Goal: Information Seeking & Learning: Learn about a topic

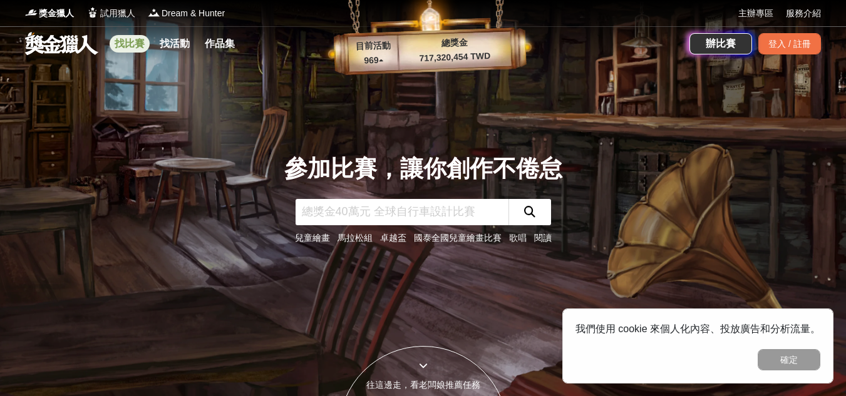
click at [136, 44] on link "找比賽" at bounding box center [130, 44] width 40 height 18
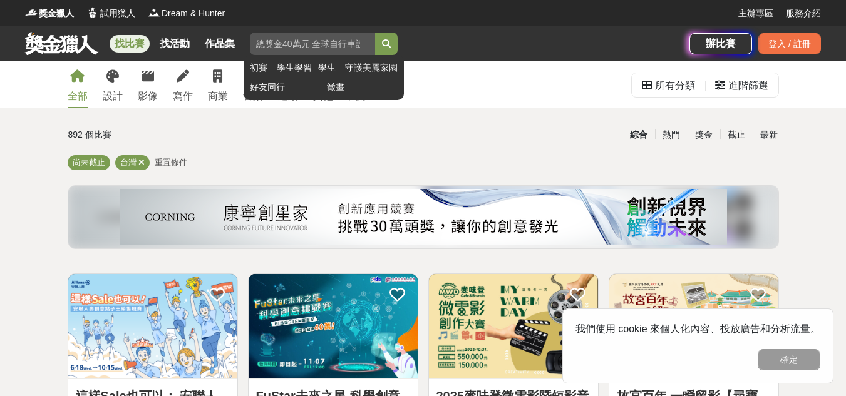
click at [266, 41] on input "search" at bounding box center [312, 44] width 125 height 23
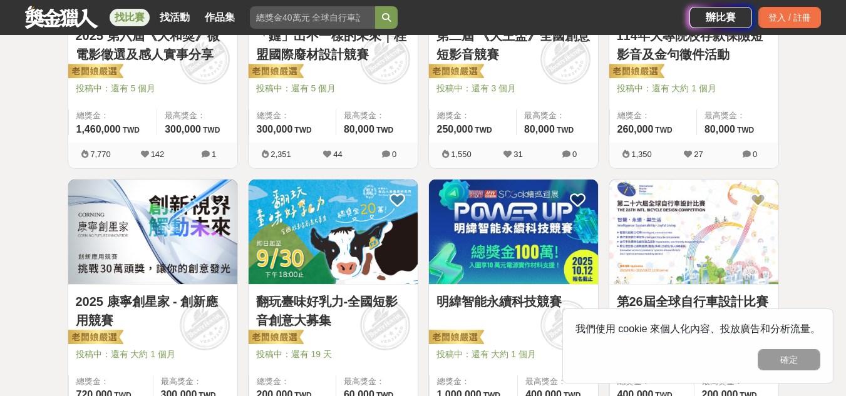
scroll to position [689, 0]
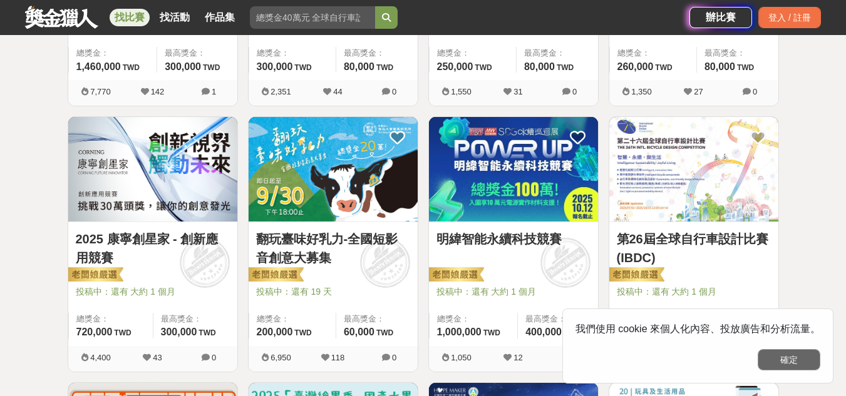
click at [785, 356] on button "確定" at bounding box center [789, 360] width 63 height 21
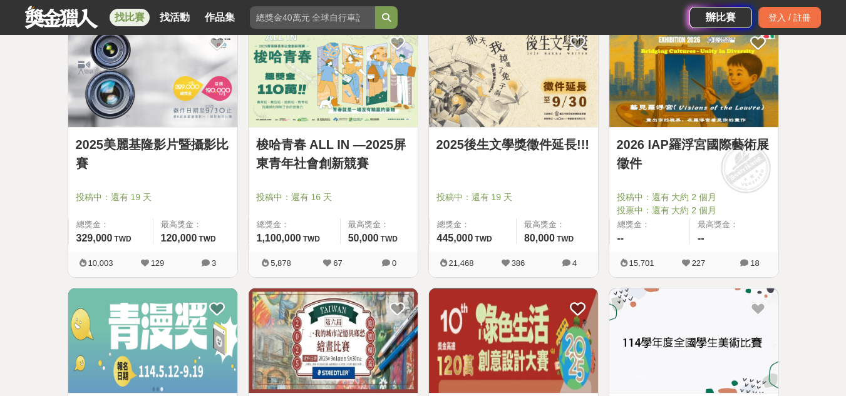
scroll to position [1441, 0]
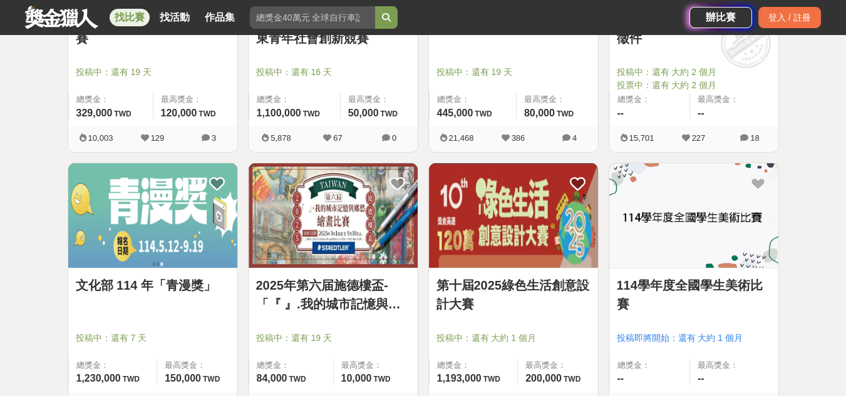
click at [495, 286] on link "第十屆2025綠色生活創意設計大賽" at bounding box center [514, 295] width 154 height 38
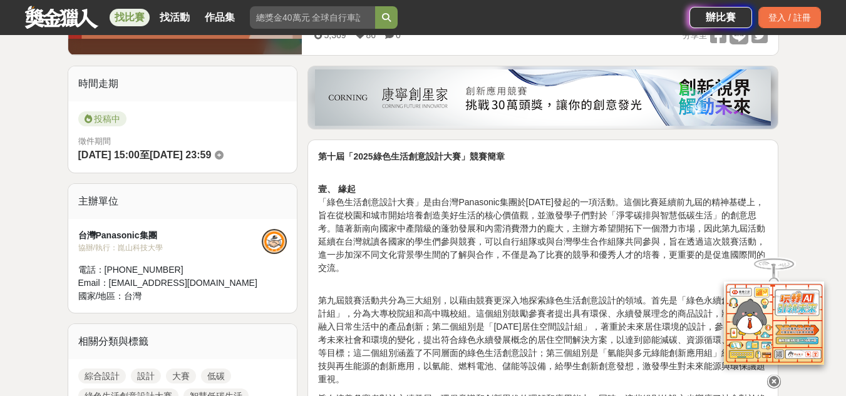
scroll to position [376, 0]
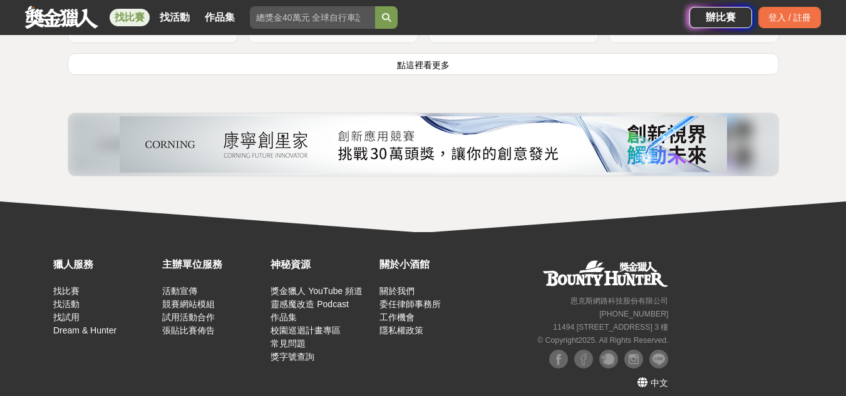
scroll to position [1691, 0]
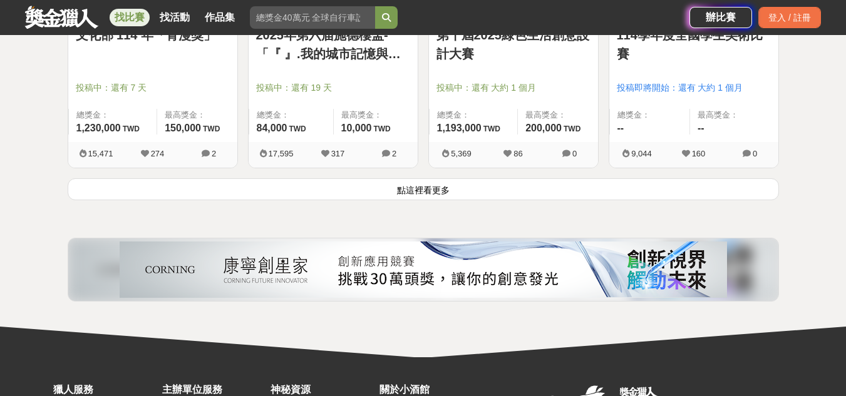
click at [420, 187] on button "點這裡看更多" at bounding box center [424, 190] width 712 height 22
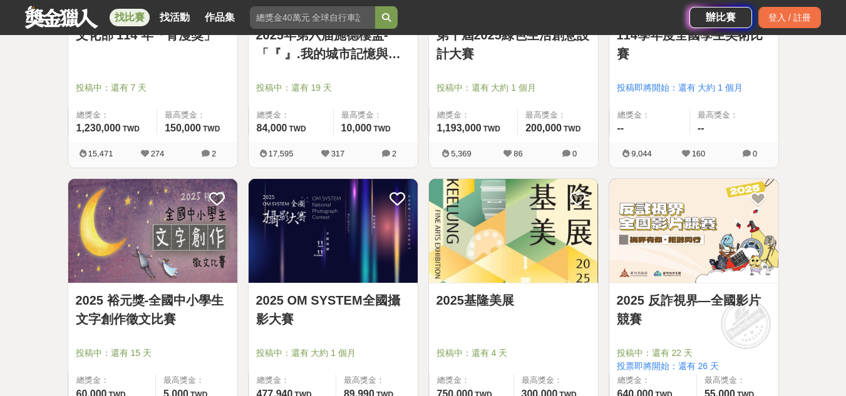
scroll to position [1754, 0]
